Goal: Navigation & Orientation: Find specific page/section

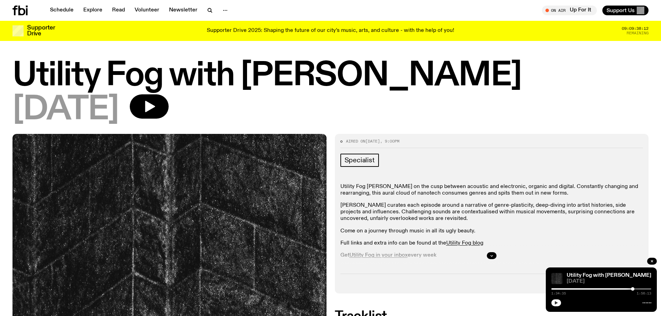
scroll to position [551, 0]
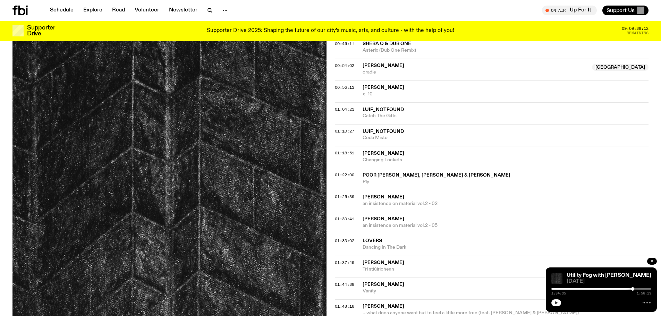
click at [557, 304] on icon "button" at bounding box center [556, 303] width 4 height 4
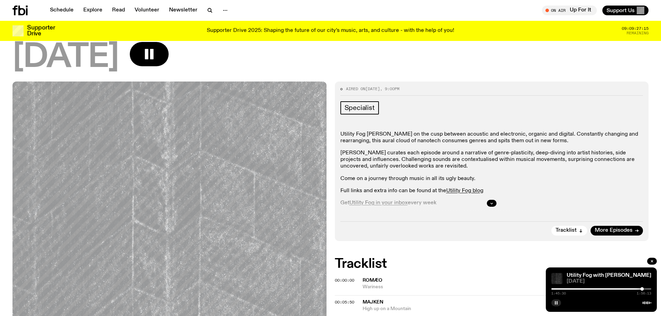
scroll to position [0, 0]
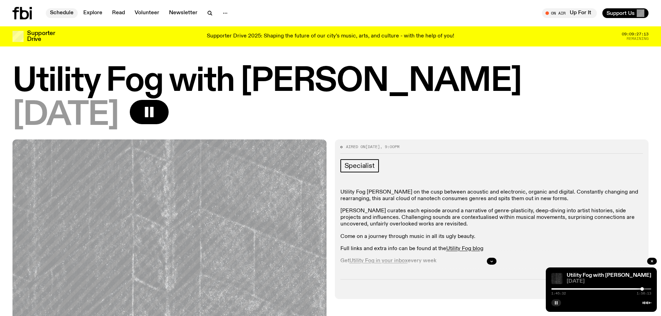
click at [65, 10] on link "Schedule" at bounding box center [62, 13] width 32 height 10
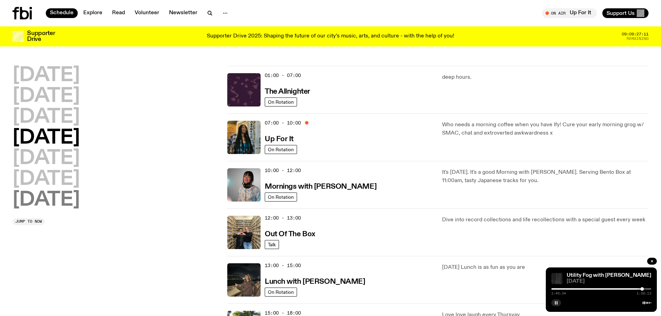
click at [61, 196] on h2 "[DATE]" at bounding box center [45, 199] width 67 height 19
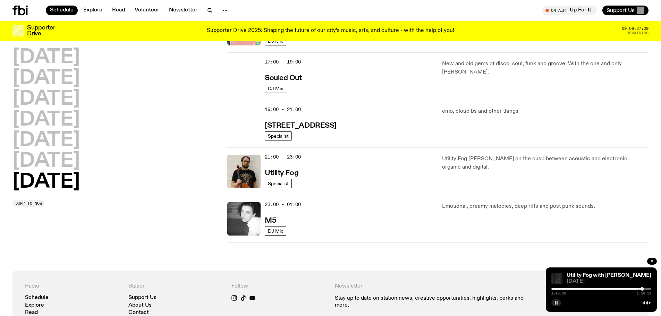
scroll to position [470, 0]
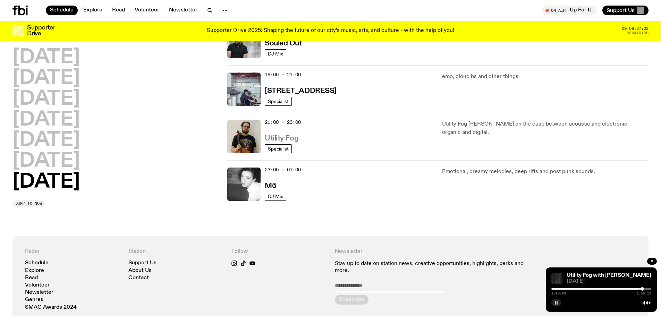
click at [285, 139] on h3 "Utility Fog" at bounding box center [282, 138] width 34 height 7
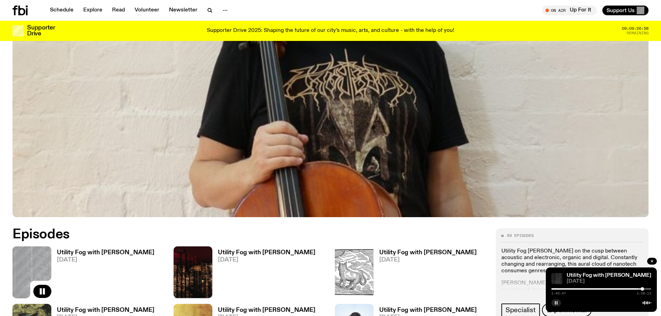
scroll to position [275, 0]
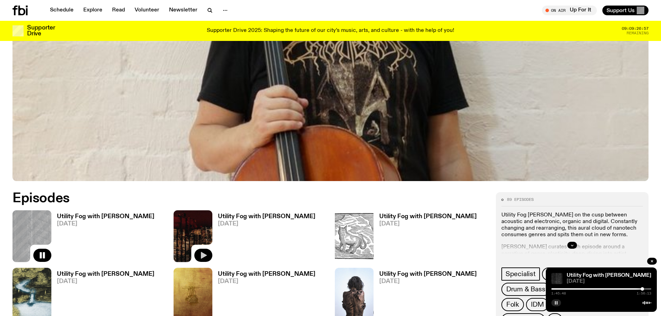
click at [203, 256] on icon "button" at bounding box center [204, 255] width 6 height 7
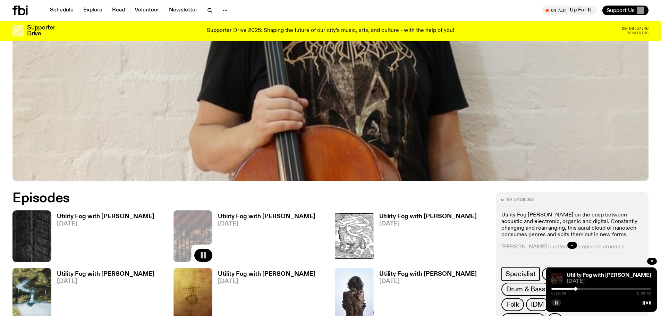
click at [557, 302] on icon "button" at bounding box center [556, 303] width 4 height 4
